Goal: Transaction & Acquisition: Subscribe to service/newsletter

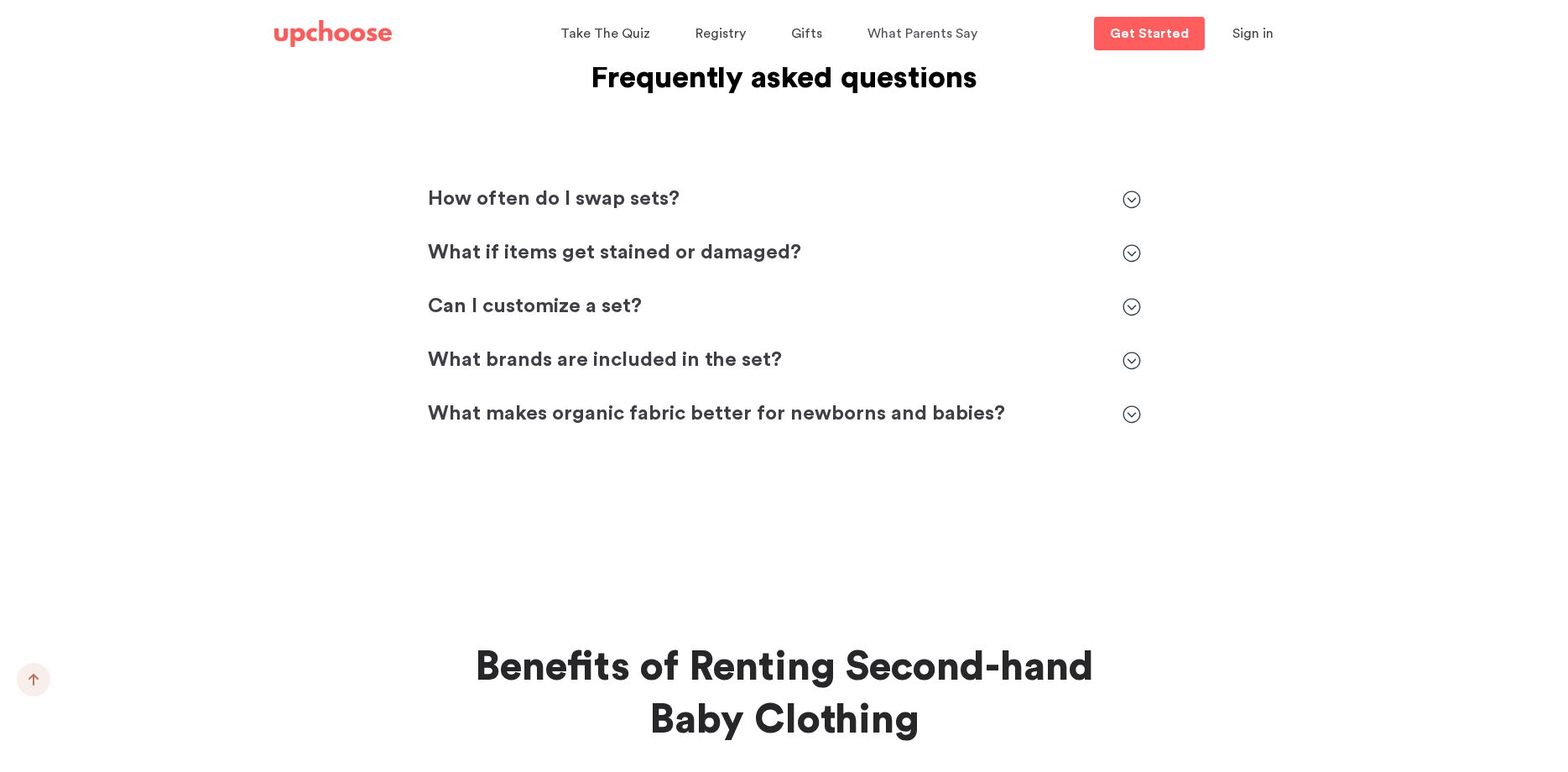
scroll to position [3027, 0]
click at [1135, 244] on icon at bounding box center [1132, 253] width 18 height 18
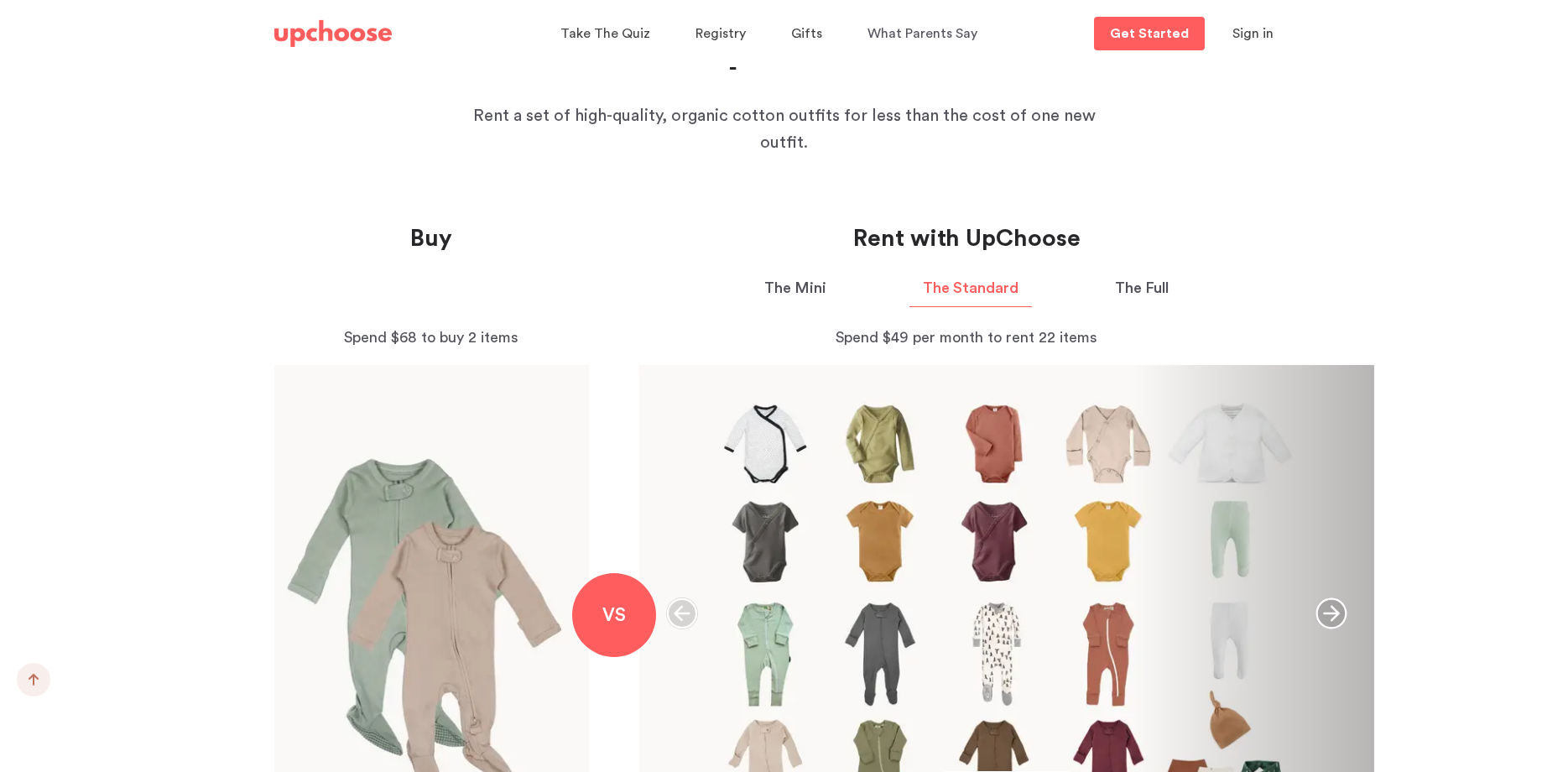
scroll to position [1199, 0]
click at [1335, 598] on icon "button" at bounding box center [1331, 613] width 32 height 32
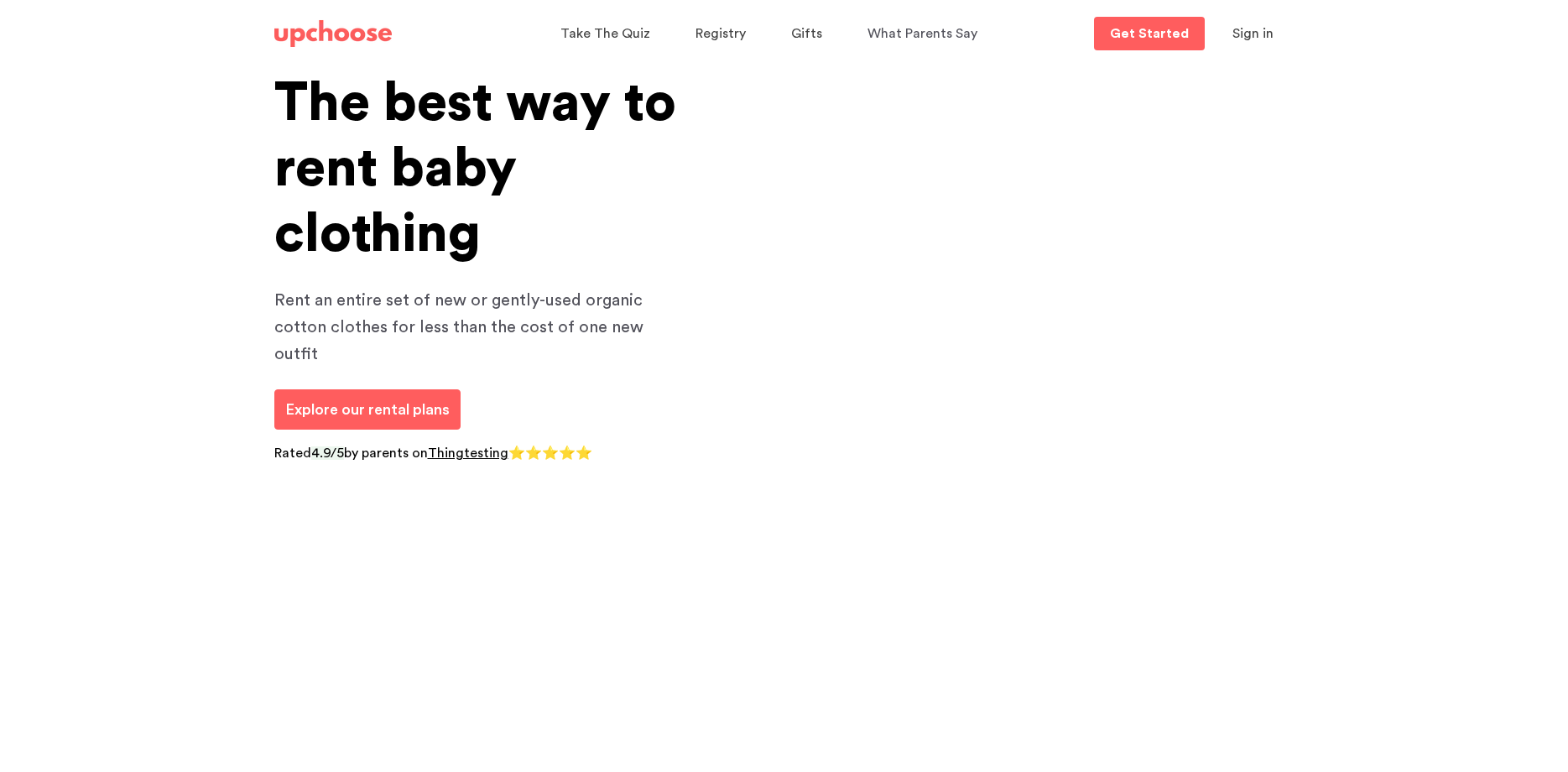
scroll to position [0, 0]
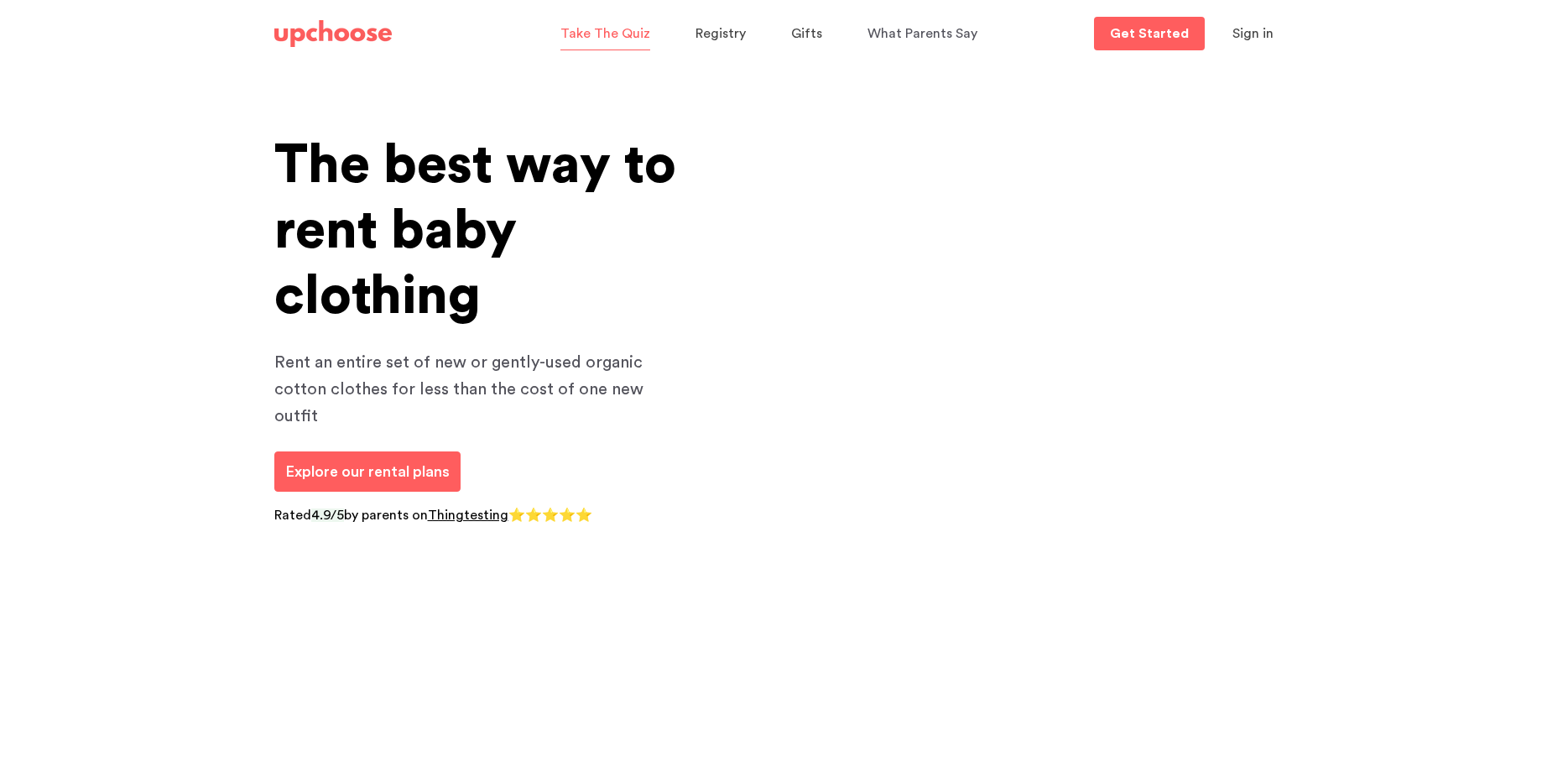
click at [617, 28] on span "Take The Quiz" at bounding box center [605, 33] width 89 height 14
